Goal: Transaction & Acquisition: Purchase product/service

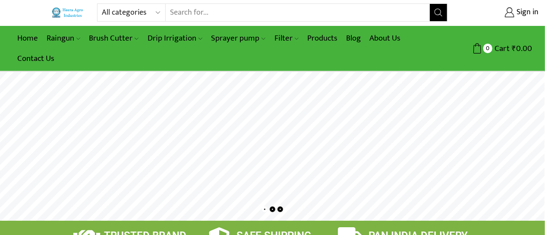
scroll to position [7, 0]
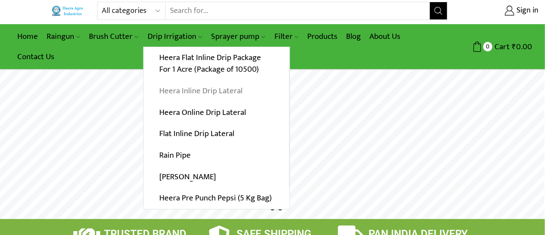
click at [200, 85] on link "Heera Inline Drip Lateral" at bounding box center [216, 91] width 145 height 22
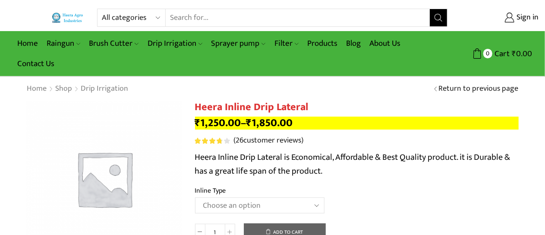
click at [300, 204] on select "Choose an option Heera Inline 12 MM (30CM) Heera Inline 12 MM (38CM) Heera Inli…" at bounding box center [259, 205] width 129 height 16
